Goal: Task Accomplishment & Management: Manage account settings

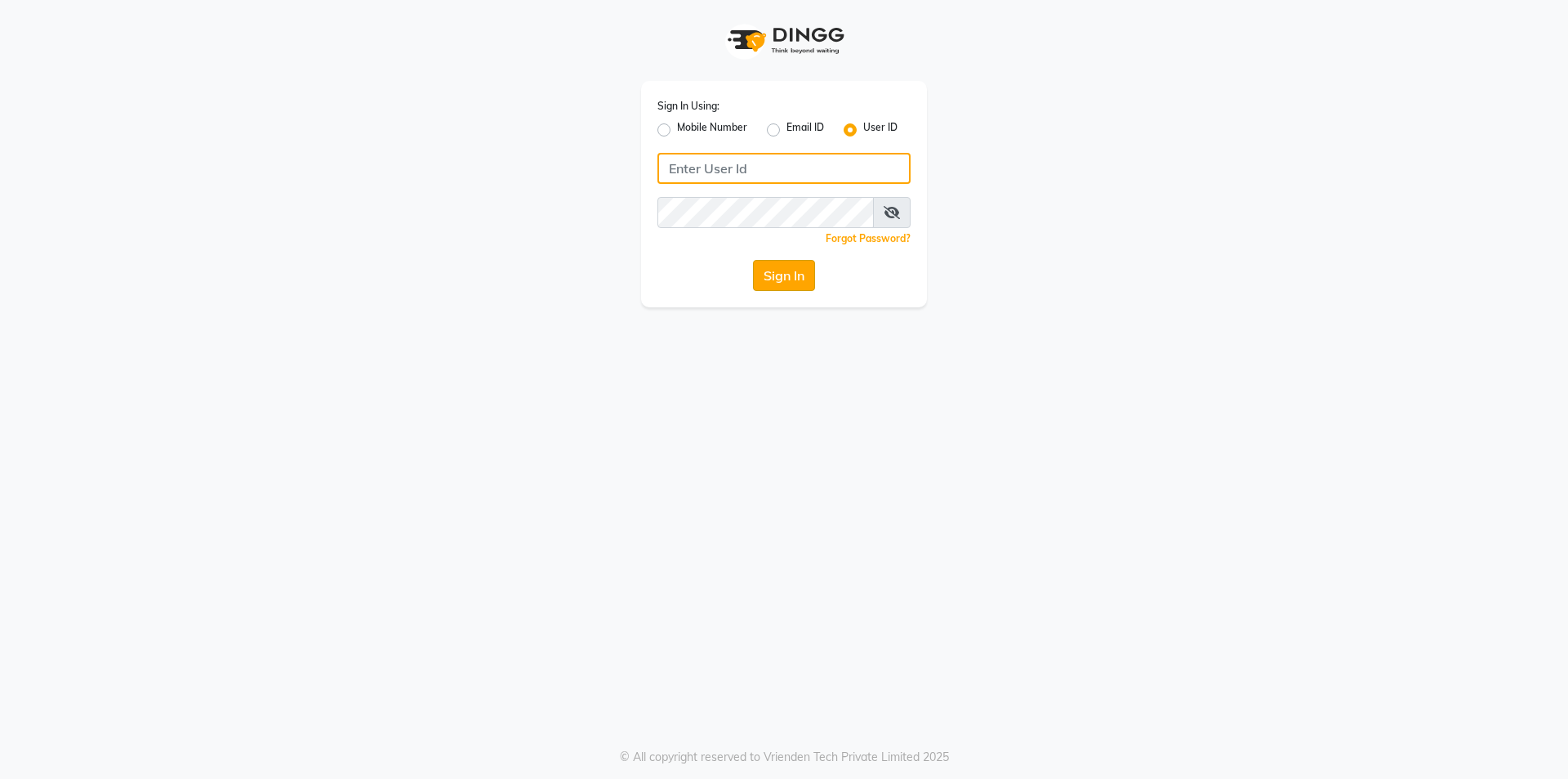
type input "prabhutasalon"
click at [789, 277] on button "Sign In" at bounding box center [784, 276] width 62 height 31
